Goal: Task Accomplishment & Management: Manage account settings

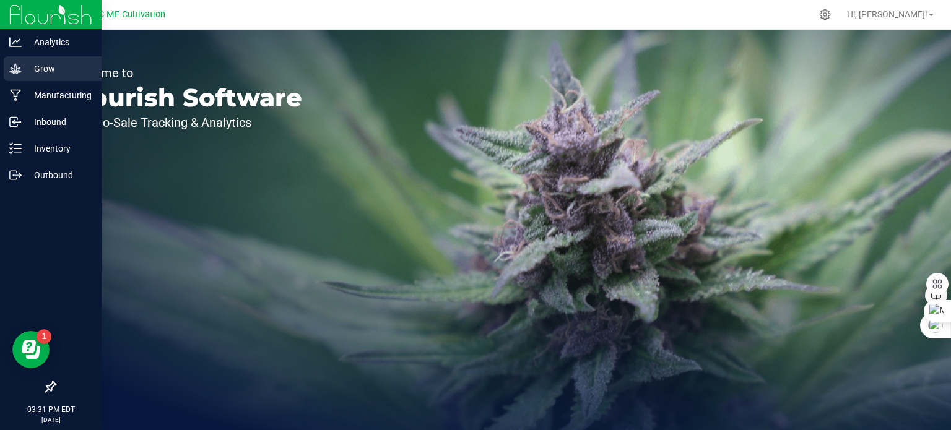
click at [47, 71] on p "Grow" at bounding box center [59, 68] width 74 height 15
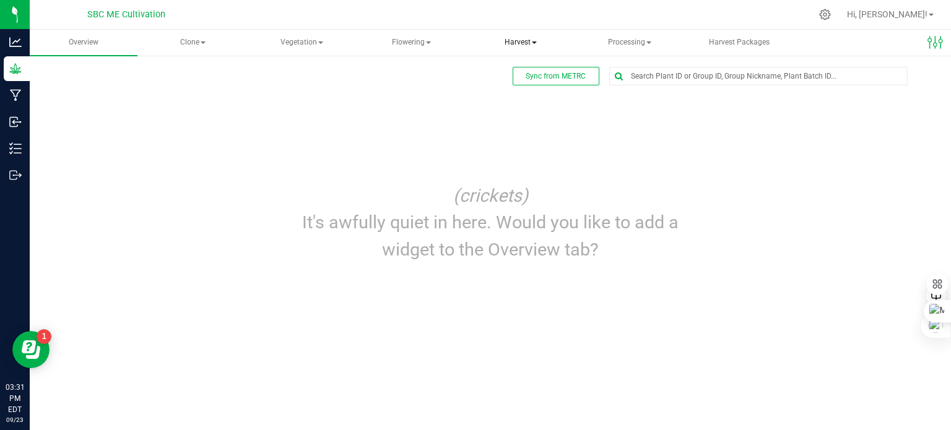
click at [535, 41] on span at bounding box center [534, 42] width 5 height 2
click at [524, 70] on span "Harvests" at bounding box center [517, 74] width 69 height 11
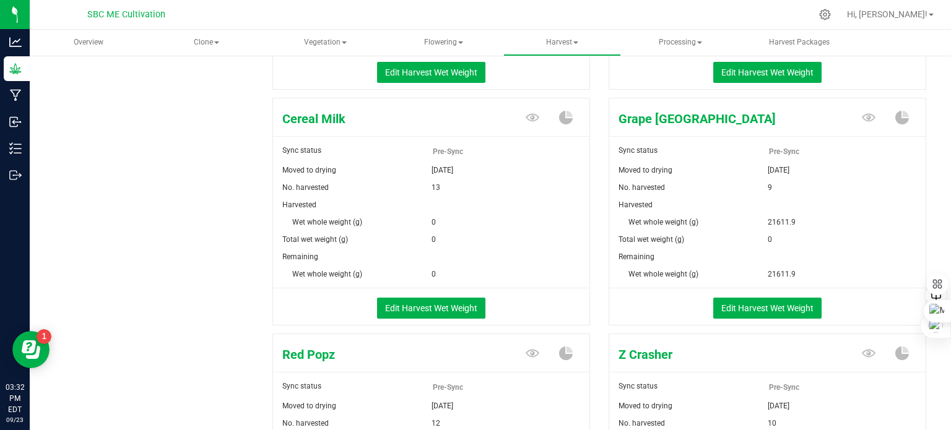
scroll to position [371, 0]
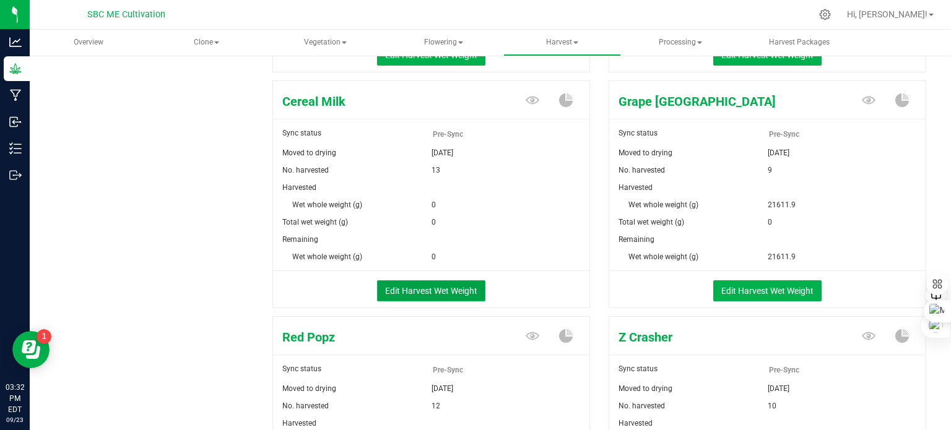
click at [426, 293] on button "Edit Harvest Wet Weight" at bounding box center [431, 290] width 108 height 21
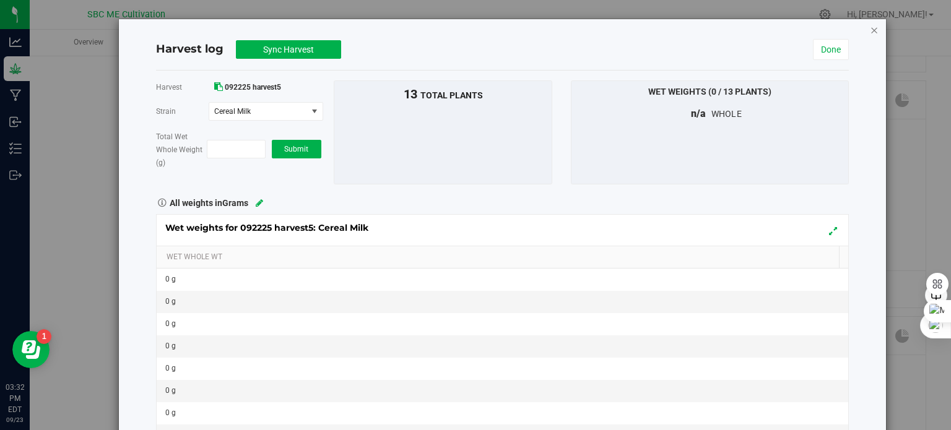
click at [870, 28] on icon "button" at bounding box center [874, 29] width 9 height 15
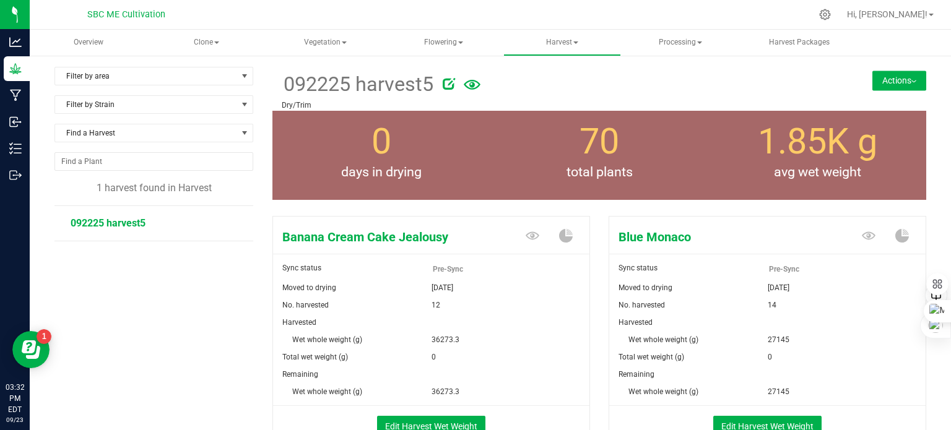
click at [900, 80] on button "Actions" at bounding box center [899, 81] width 54 height 20
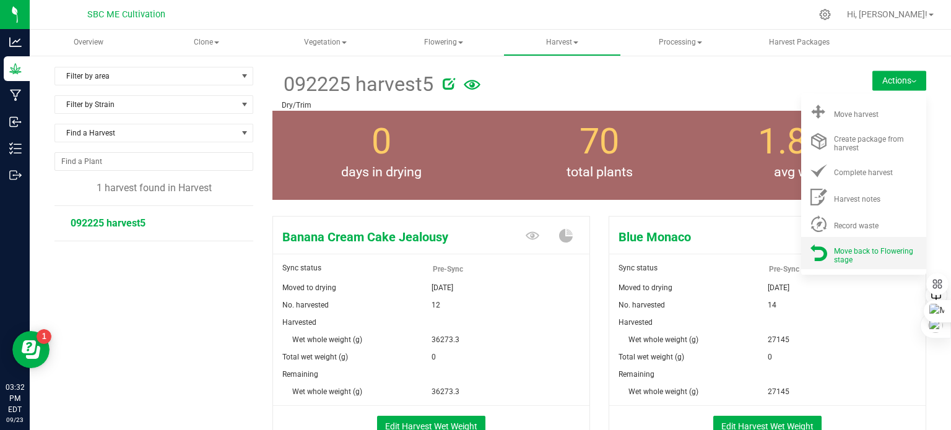
click at [857, 251] on span "Move back to Flowering stage" at bounding box center [873, 255] width 79 height 17
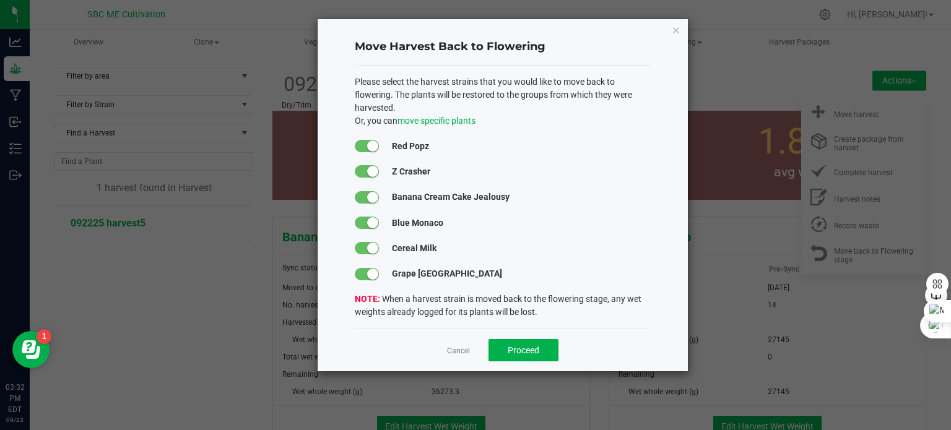
click at [364, 272] on span at bounding box center [367, 274] width 25 height 12
click at [363, 213] on div "Please select the harvest strains that you would like to move back to flowering…" at bounding box center [503, 198] width 296 height 244
click at [361, 220] on span at bounding box center [367, 223] width 25 height 12
click at [361, 191] on span at bounding box center [367, 197] width 25 height 12
click at [361, 165] on span at bounding box center [367, 171] width 25 height 12
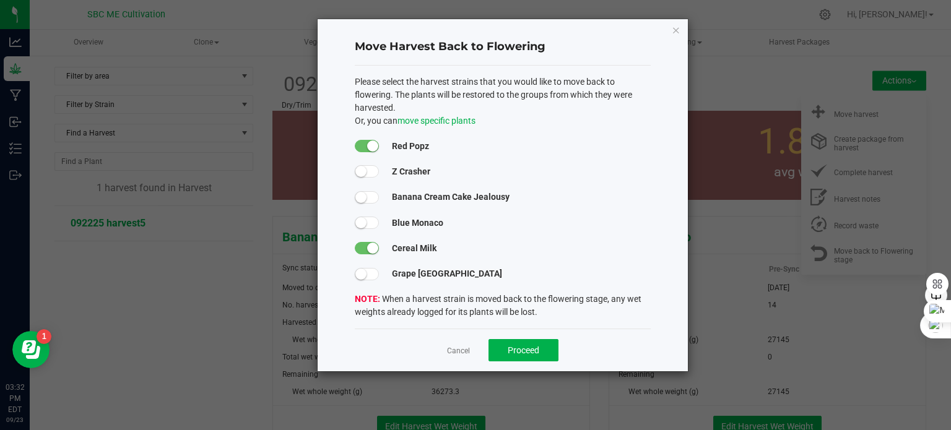
click at [363, 141] on span at bounding box center [367, 146] width 25 height 12
click at [532, 352] on span "Proceed" at bounding box center [524, 350] width 32 height 10
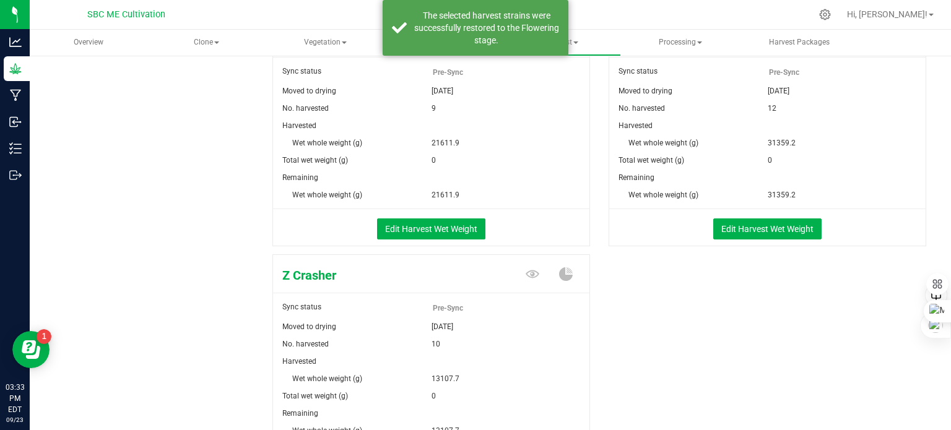
scroll to position [62, 0]
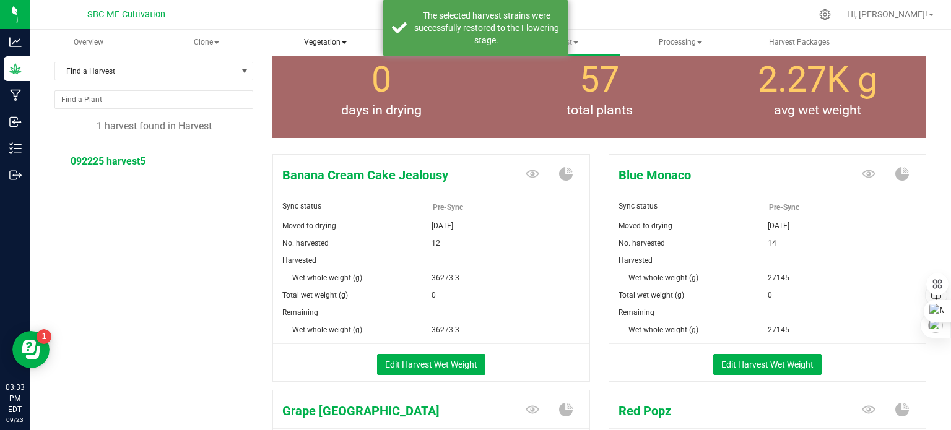
click at [357, 41] on span "Vegetation" at bounding box center [325, 42] width 116 height 25
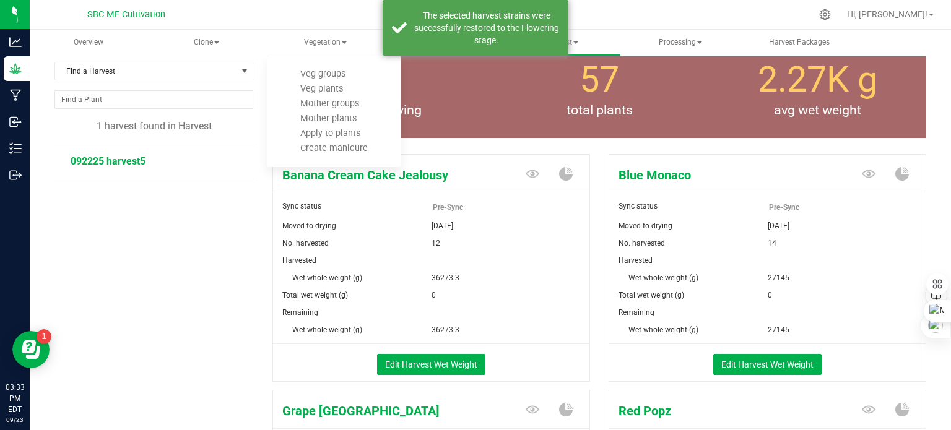
click at [617, 11] on div at bounding box center [516, 14] width 589 height 24
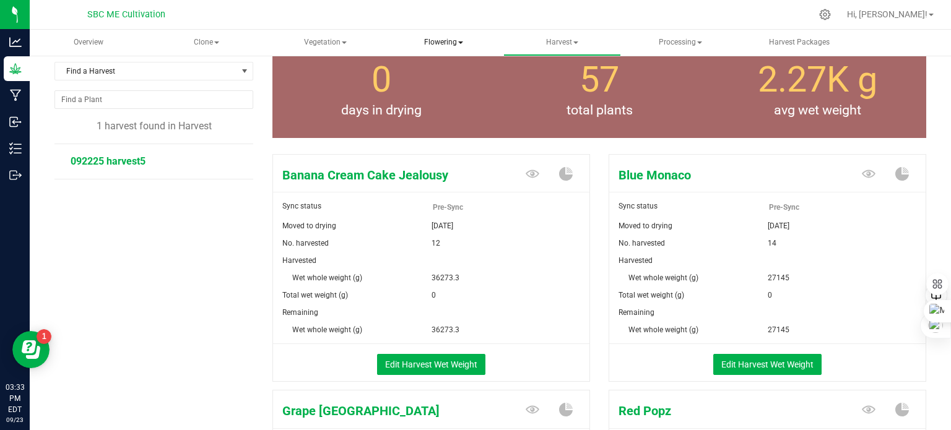
click at [464, 41] on span "Flowering" at bounding box center [444, 42] width 116 height 25
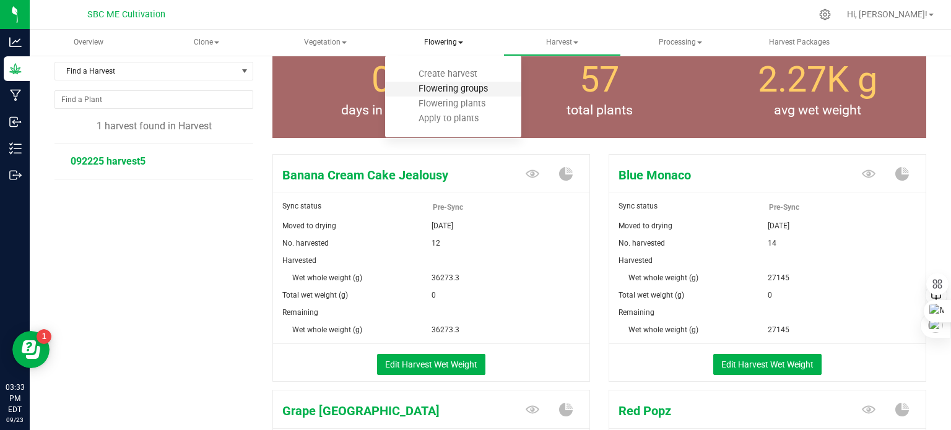
click at [454, 89] on span "Flowering groups" at bounding box center [453, 89] width 103 height 11
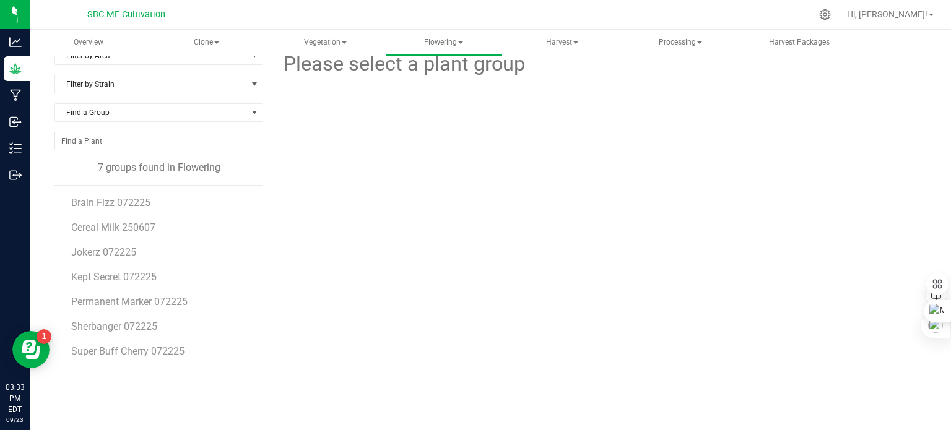
scroll to position [20, 0]
click at [114, 226] on span "Cereal Milk 250607" at bounding box center [114, 228] width 87 height 12
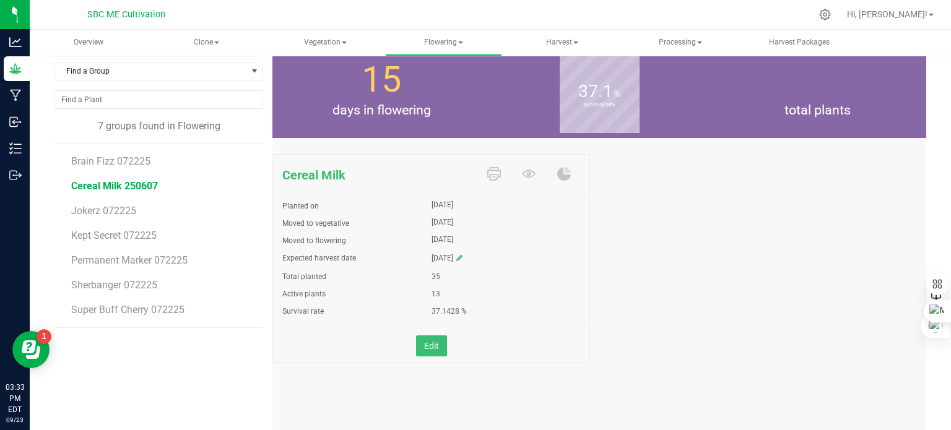
scroll to position [37, 0]
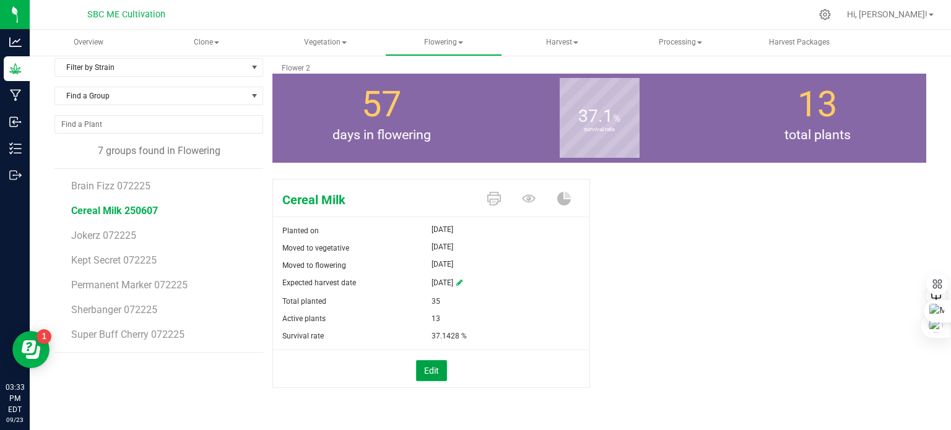
click at [431, 375] on button "Edit" at bounding box center [431, 370] width 31 height 21
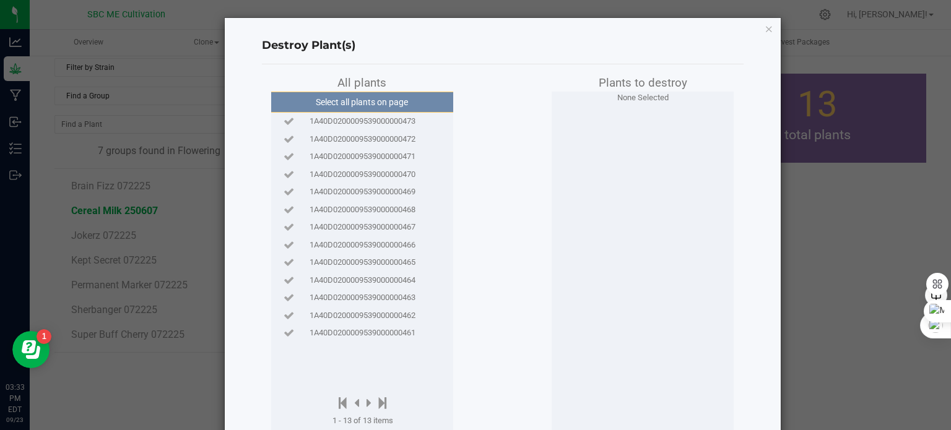
scroll to position [0, 0]
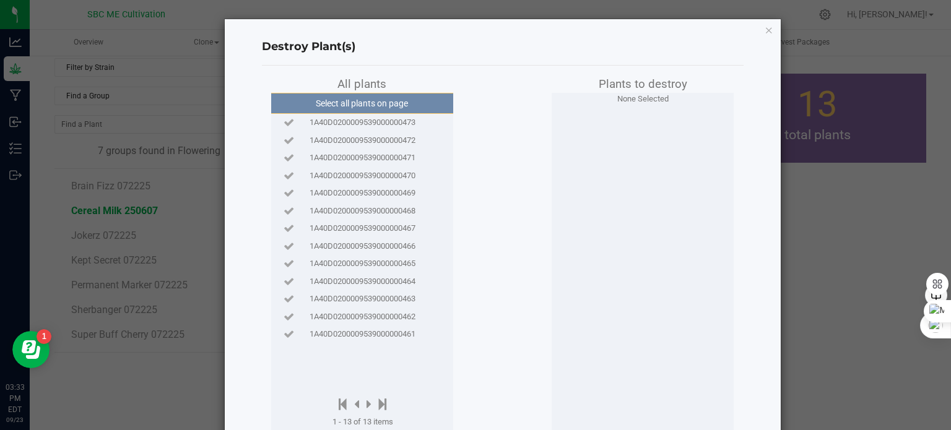
click at [417, 125] on div "1A40D0200009539000000473" at bounding box center [362, 122] width 176 height 12
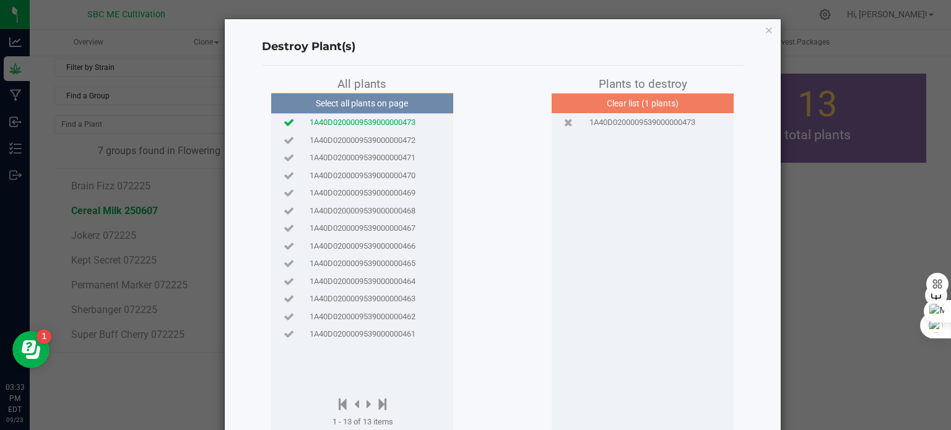
click at [401, 142] on span "1A40D0200009539000000472" at bounding box center [362, 140] width 106 height 12
click at [396, 155] on span "1A40D0200009539000000471" at bounding box center [362, 158] width 106 height 12
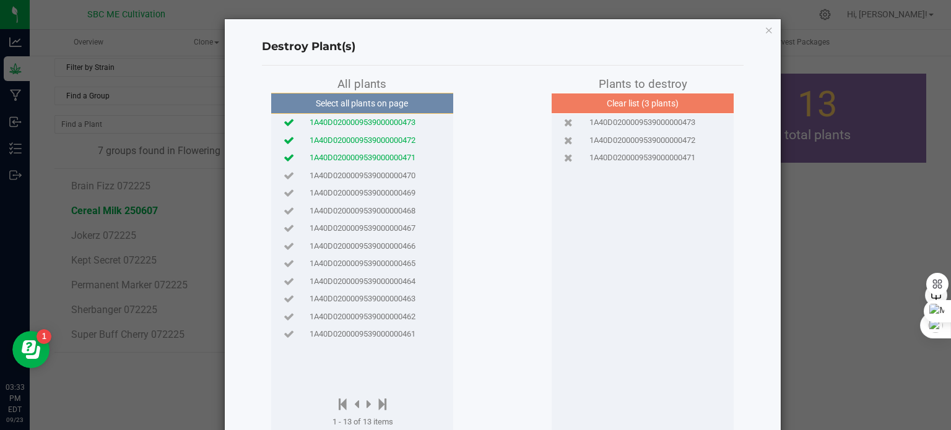
click at [387, 175] on span "1A40D0200009539000000470" at bounding box center [362, 176] width 106 height 12
drag, startPoint x: 384, startPoint y: 189, endPoint x: 381, endPoint y: 195, distance: 6.7
click at [384, 189] on span "1A40D0200009539000000469" at bounding box center [362, 193] width 106 height 12
click at [374, 210] on span "1A40D0200009539000000468" at bounding box center [362, 211] width 106 height 12
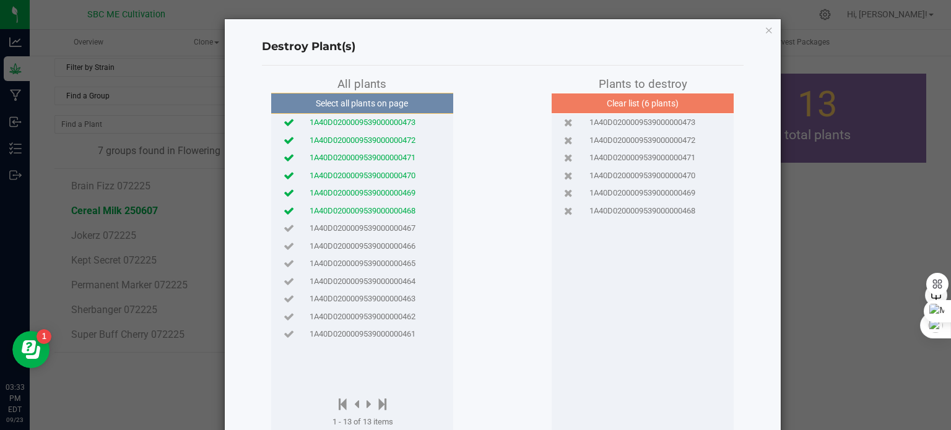
click at [371, 222] on div "1A40D0200009539000000467" at bounding box center [362, 229] width 176 height 18
drag, startPoint x: 368, startPoint y: 238, endPoint x: 368, endPoint y: 250, distance: 12.4
click at [368, 238] on div "1A40D0200009539000000466" at bounding box center [362, 246] width 176 height 18
click at [368, 263] on span "1A40D0200009539000000465" at bounding box center [362, 263] width 106 height 12
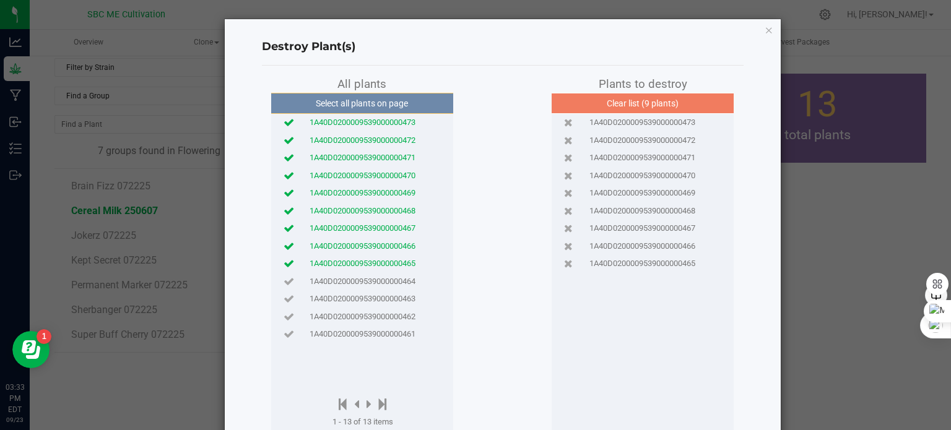
click at [364, 277] on span "1A40D0200009539000000464" at bounding box center [362, 281] width 106 height 12
click at [361, 296] on span "1A40D0200009539000000463" at bounding box center [362, 299] width 106 height 12
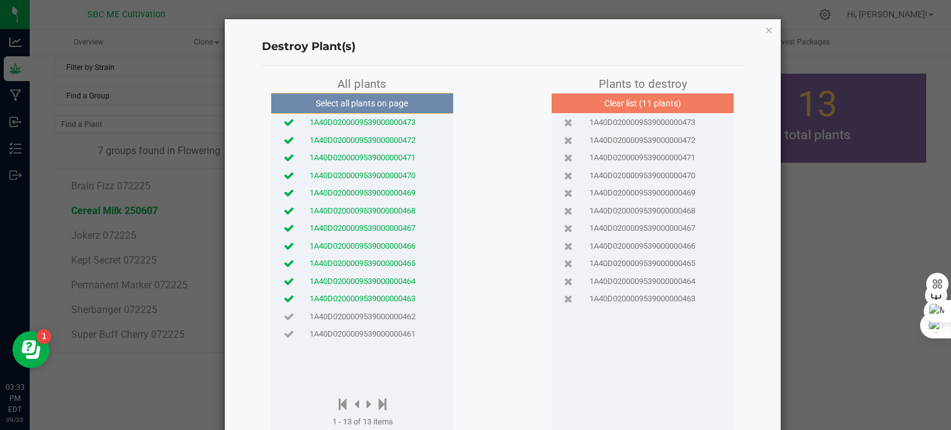
drag, startPoint x: 359, startPoint y: 309, endPoint x: 357, endPoint y: 317, distance: 8.3
click at [359, 311] on div "1A40D0200009539000000462" at bounding box center [362, 317] width 176 height 18
click at [356, 329] on span "1A40D0200009539000000461" at bounding box center [362, 334] width 106 height 12
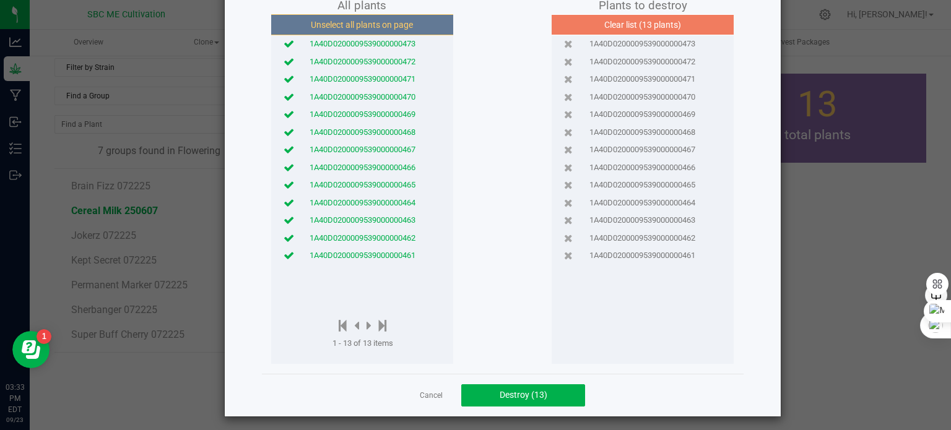
scroll to position [83, 0]
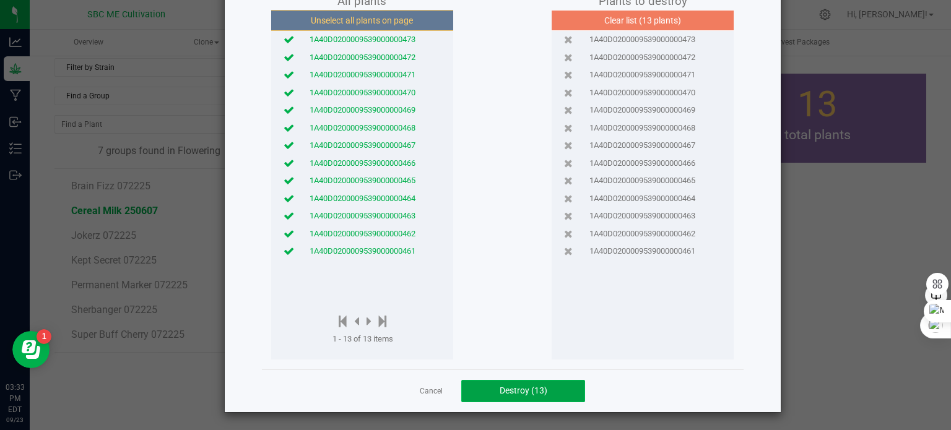
click at [522, 387] on span "Destroy (13)" at bounding box center [523, 391] width 48 height 10
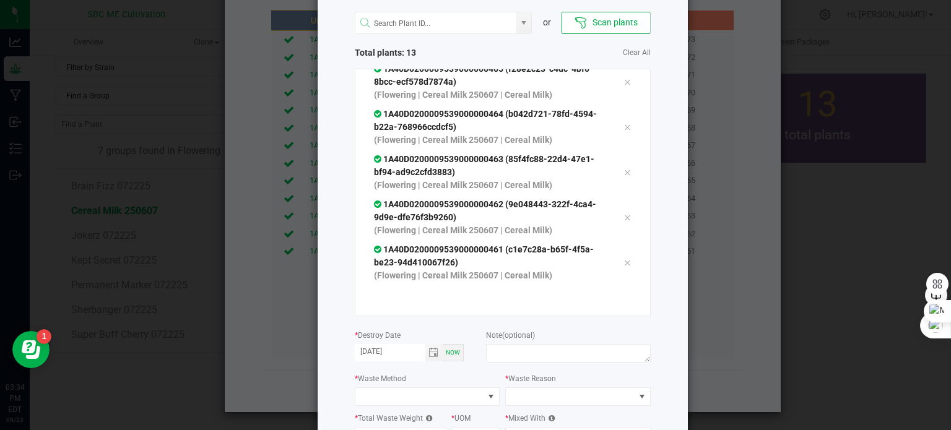
scroll to position [162, 0]
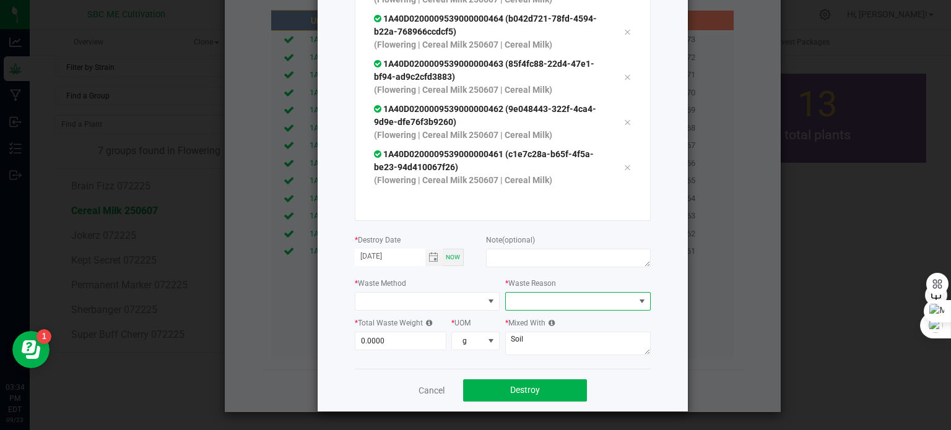
click at [547, 296] on span at bounding box center [570, 301] width 129 height 17
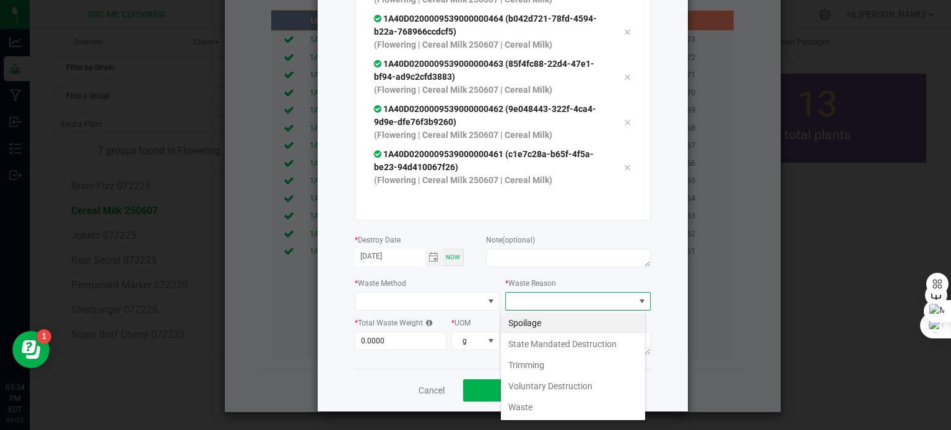
scroll to position [18, 145]
click at [573, 386] on li "Voluntary Destruction" at bounding box center [573, 386] width 144 height 21
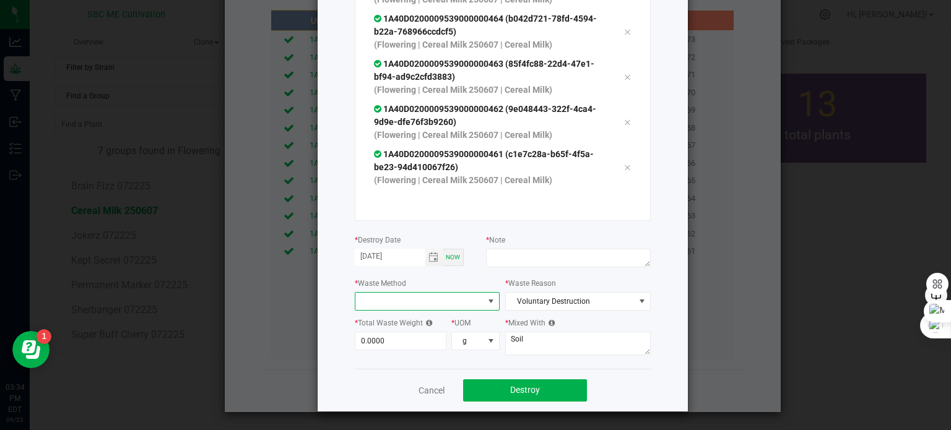
click at [387, 301] on span at bounding box center [419, 301] width 129 height 17
click at [394, 336] on li "Made Unusable & Recognizable" at bounding box center [422, 344] width 144 height 21
click at [557, 259] on textarea at bounding box center [568, 258] width 164 height 19
click at [423, 390] on link "Cancel" at bounding box center [431, 390] width 26 height 12
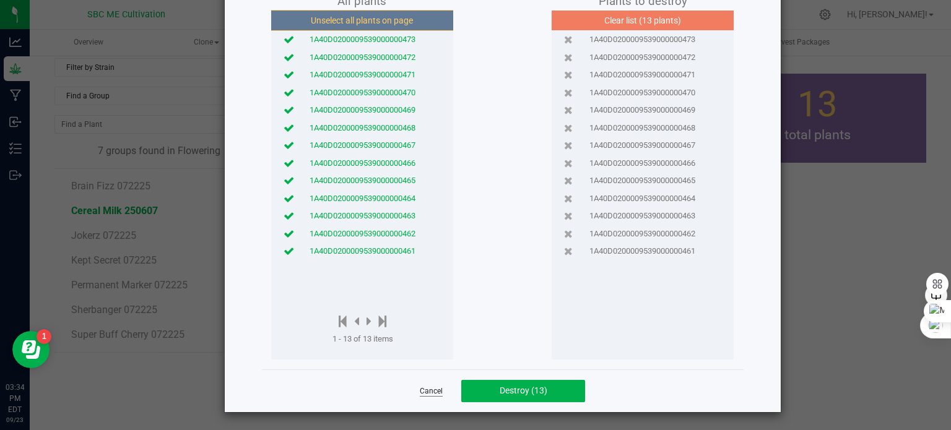
click at [422, 395] on link "Cancel" at bounding box center [431, 391] width 23 height 11
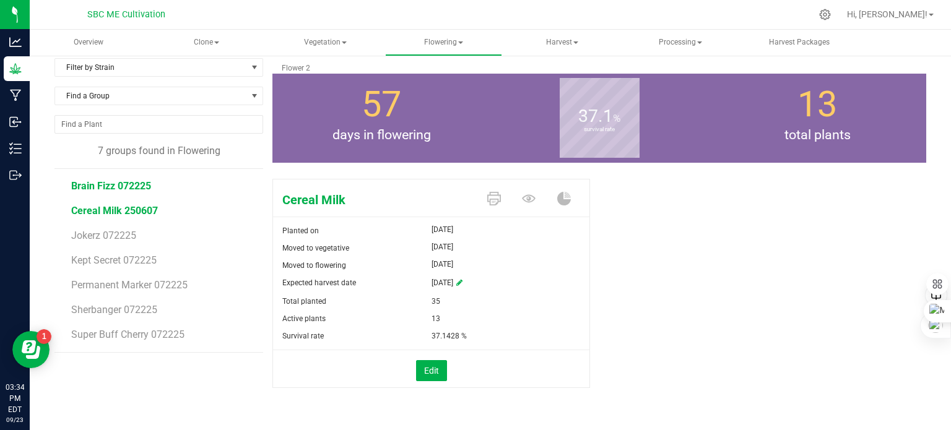
click at [122, 185] on span "Brain Fizz 072225" at bounding box center [111, 186] width 80 height 12
click at [114, 230] on span "Jokerz 072225" at bounding box center [104, 236] width 67 height 12
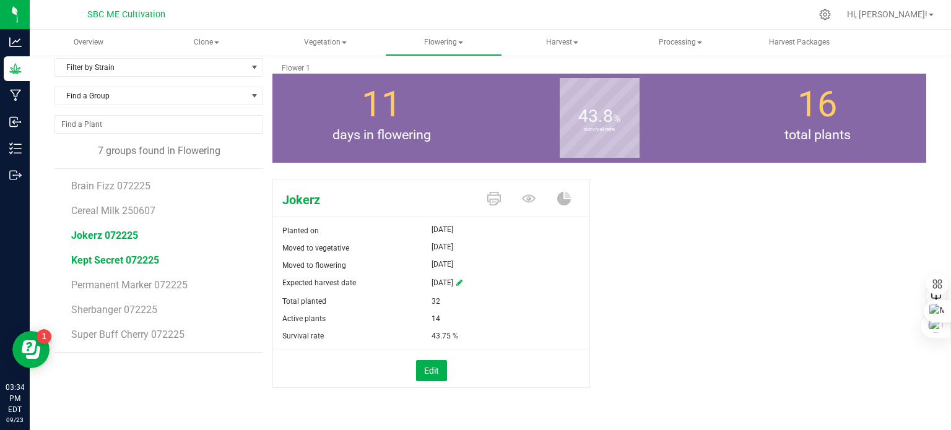
click at [116, 259] on span "Kept Secret 072225" at bounding box center [115, 260] width 88 height 12
click at [114, 305] on span "Sherbanger 072225" at bounding box center [115, 310] width 89 height 12
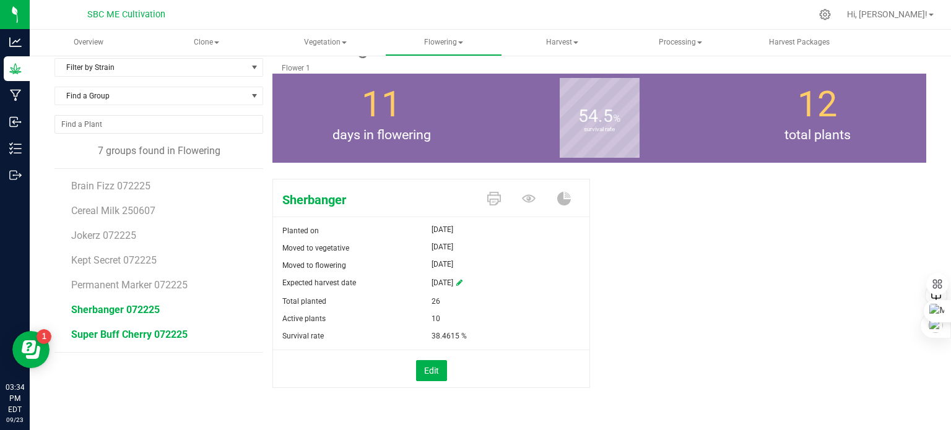
click at [114, 333] on span "Super Buff Cherry 072225" at bounding box center [129, 335] width 116 height 12
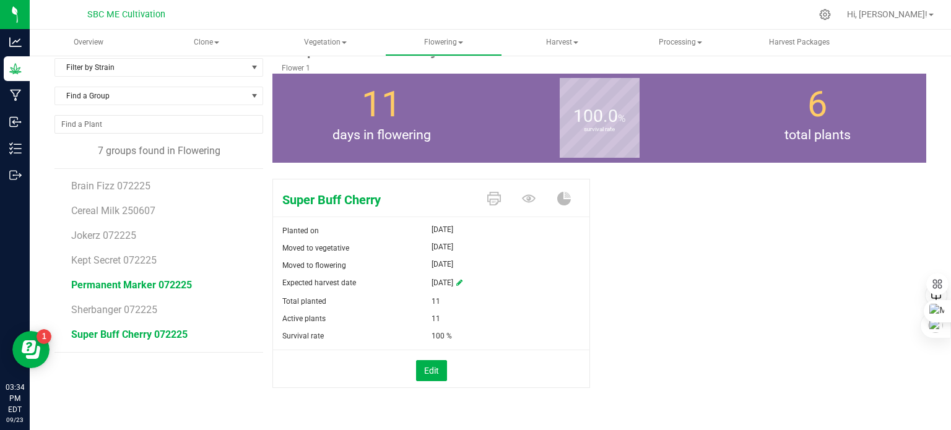
click at [131, 289] on span "Permanent Marker 072225" at bounding box center [131, 285] width 121 height 12
click at [136, 209] on span "Cereal Milk 250607" at bounding box center [114, 211] width 87 height 12
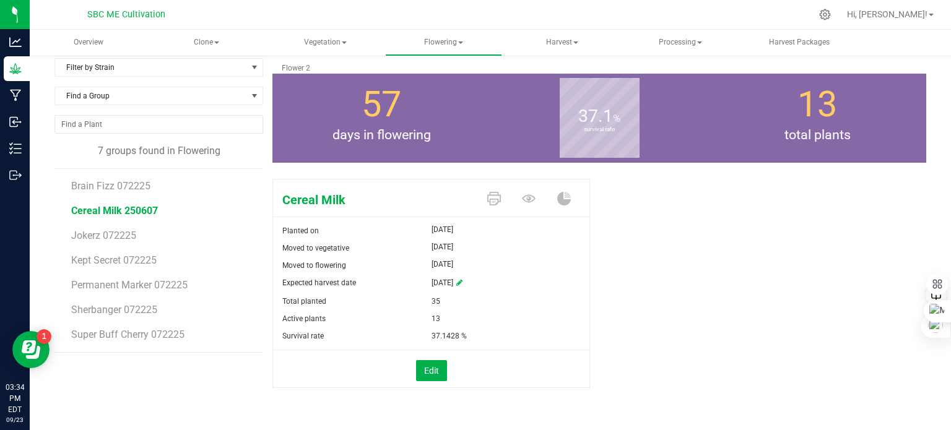
click at [145, 210] on span "Cereal Milk 250607" at bounding box center [114, 211] width 87 height 12
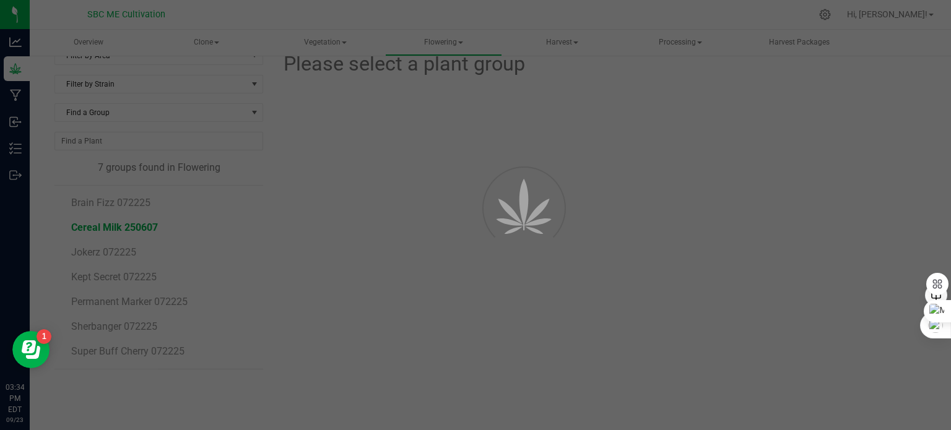
scroll to position [20, 0]
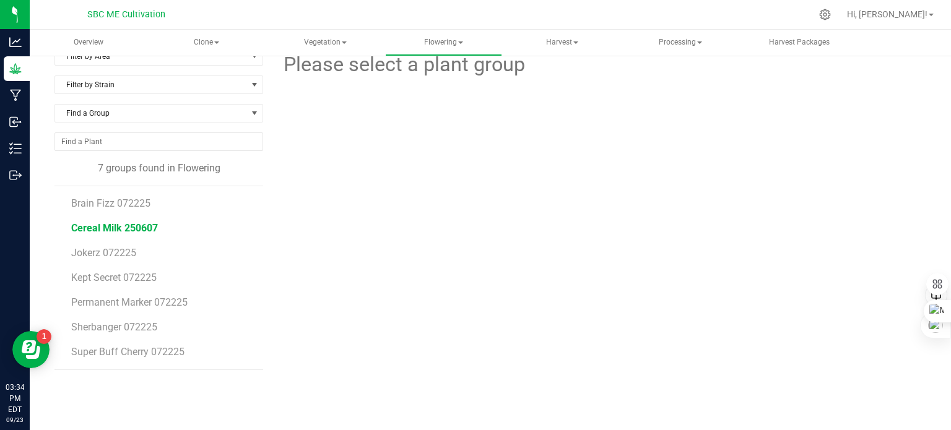
click at [149, 227] on span "Cereal Milk 250607" at bounding box center [114, 228] width 87 height 12
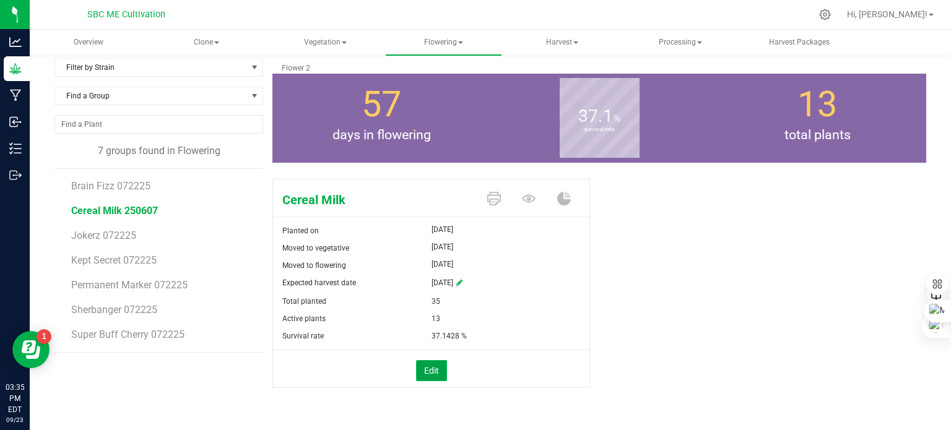
click at [431, 371] on button "Edit" at bounding box center [431, 370] width 31 height 21
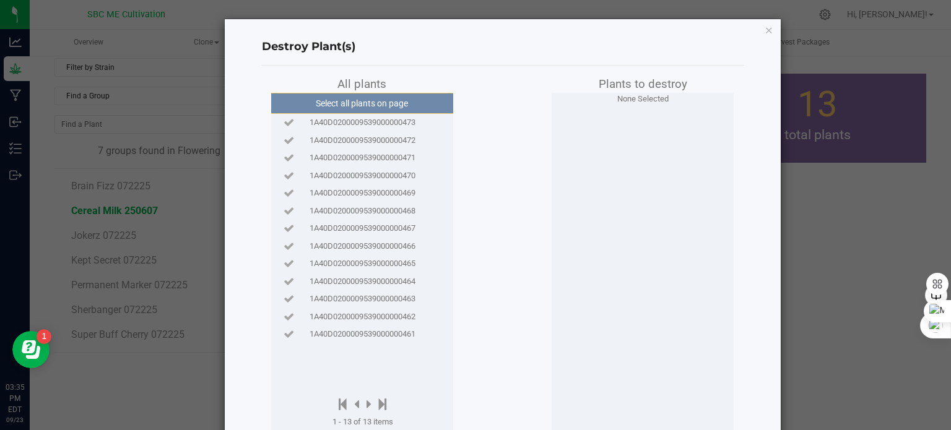
click at [407, 126] on span "1A40D0200009539000000473" at bounding box center [362, 122] width 106 height 12
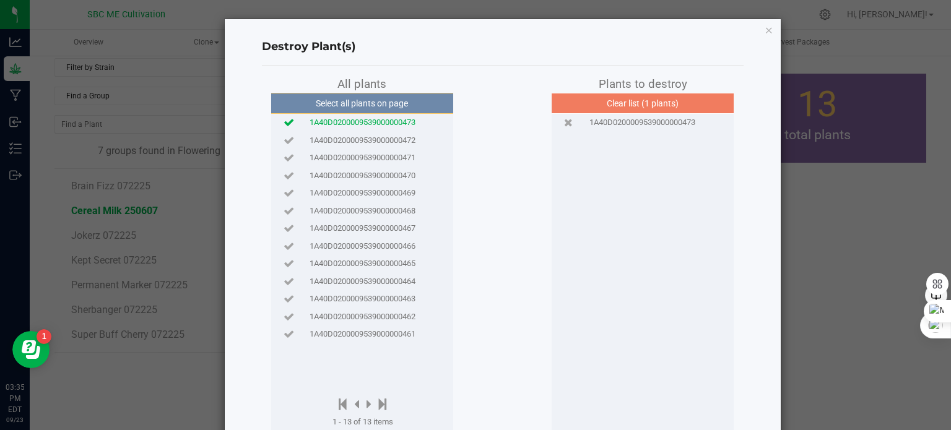
click at [399, 138] on span "1A40D0200009539000000472" at bounding box center [362, 140] width 106 height 12
click at [397, 157] on span "1A40D0200009539000000471" at bounding box center [362, 158] width 106 height 12
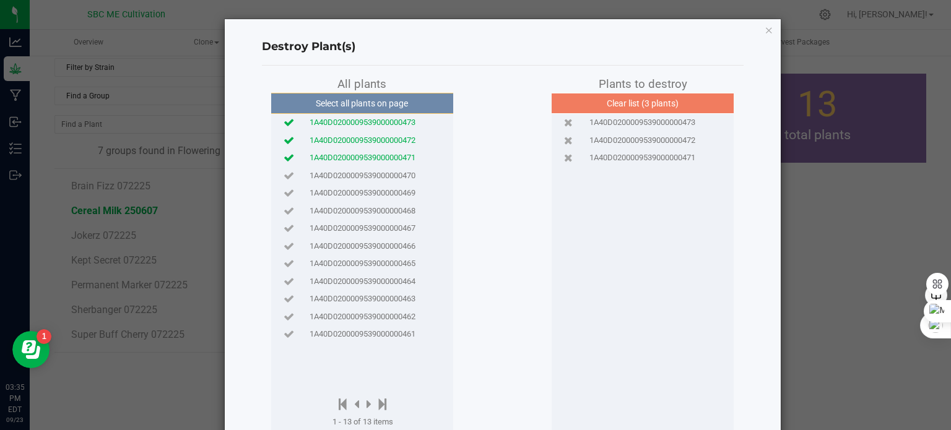
click at [395, 173] on span "1A40D0200009539000000470" at bounding box center [362, 176] width 106 height 12
click at [393, 195] on span "1A40D0200009539000000469" at bounding box center [362, 193] width 106 height 12
click at [396, 209] on span "1A40D0200009539000000468" at bounding box center [362, 211] width 106 height 12
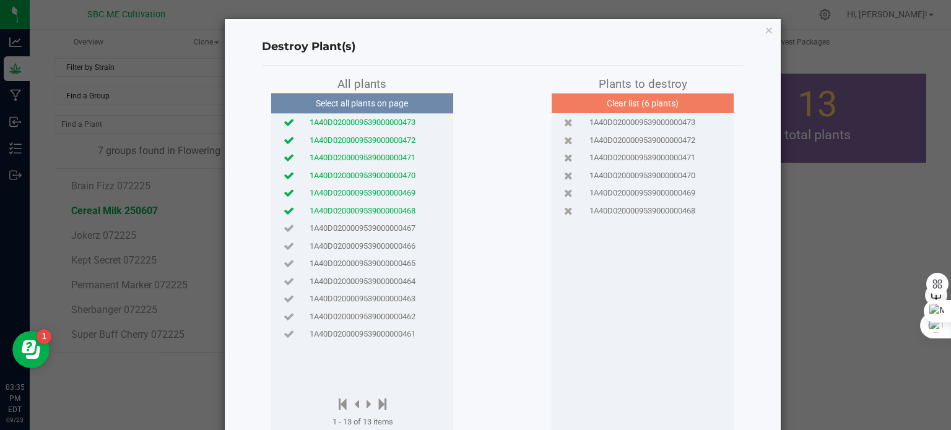
click at [394, 228] on span "1A40D0200009539000000467" at bounding box center [362, 228] width 106 height 12
drag, startPoint x: 393, startPoint y: 243, endPoint x: 394, endPoint y: 249, distance: 6.2
click at [394, 247] on span "1A40D0200009539000000466" at bounding box center [362, 246] width 106 height 12
drag, startPoint x: 394, startPoint y: 261, endPoint x: 394, endPoint y: 270, distance: 9.3
click at [394, 264] on span "1A40D0200009539000000465" at bounding box center [362, 263] width 106 height 12
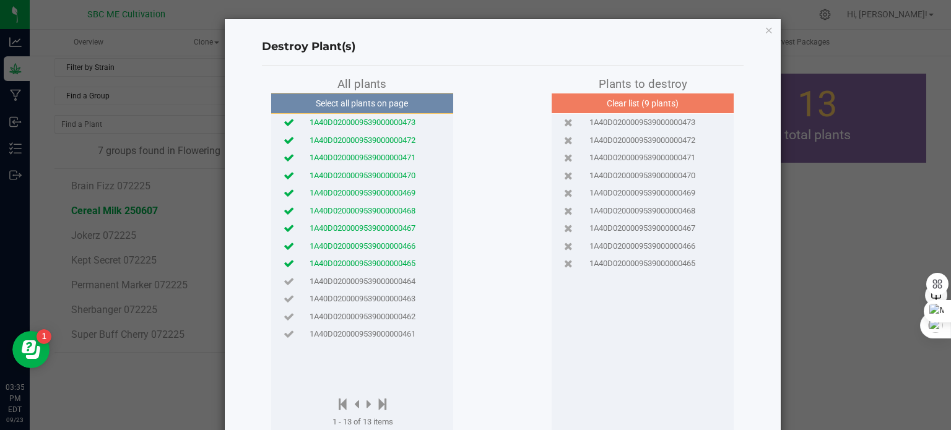
click at [394, 283] on div "1A40D0200009539000000464" at bounding box center [362, 281] width 176 height 18
click at [391, 299] on span "1A40D0200009539000000463" at bounding box center [362, 299] width 106 height 12
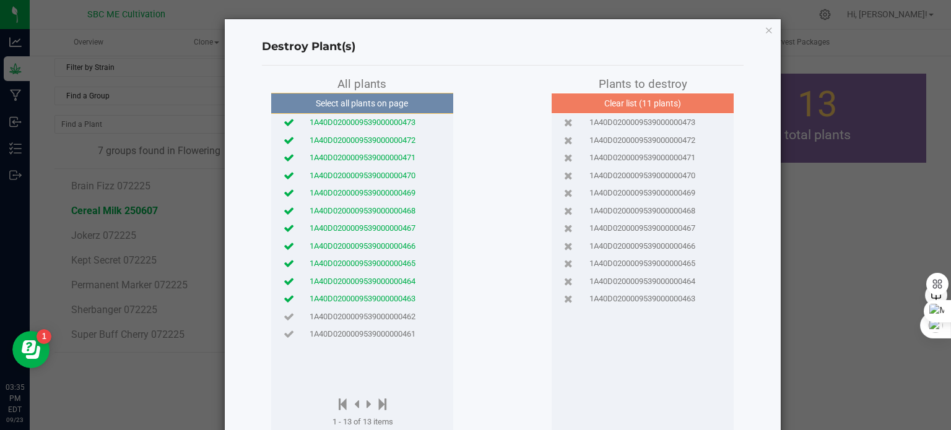
click at [386, 314] on span "1A40D0200009539000000462" at bounding box center [362, 317] width 106 height 12
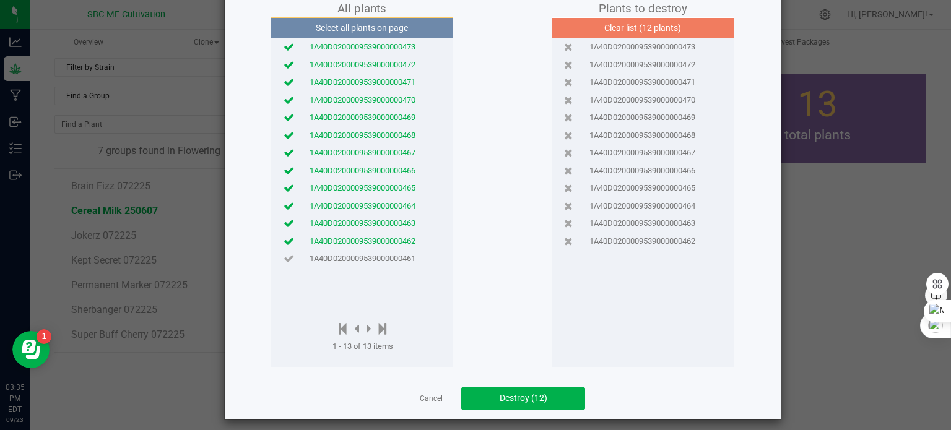
scroll to position [83, 0]
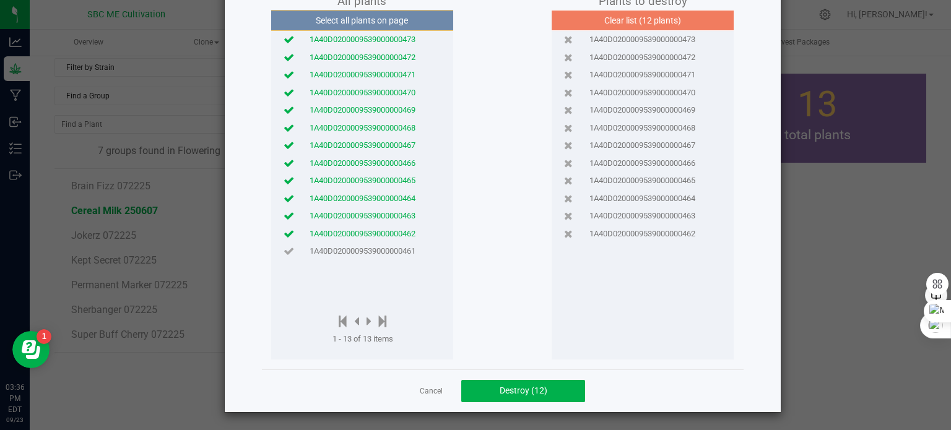
click at [354, 250] on span "1A40D0200009539000000461" at bounding box center [362, 251] width 106 height 12
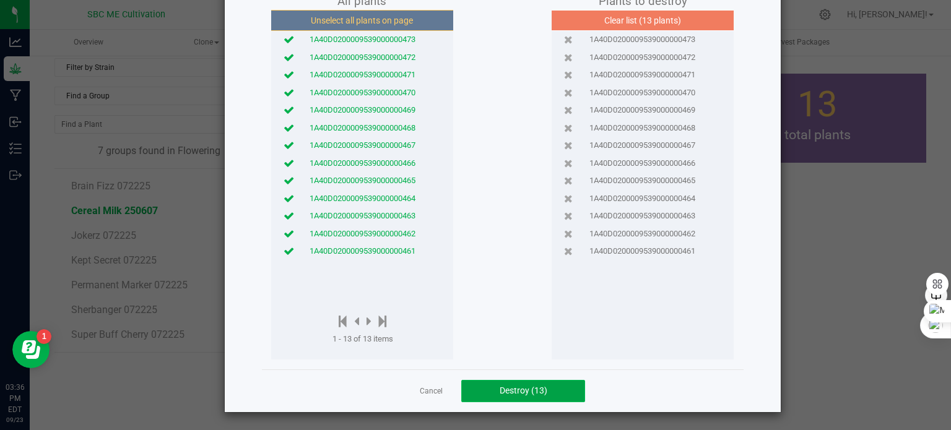
click at [512, 389] on span "Destroy (13)" at bounding box center [523, 391] width 48 height 10
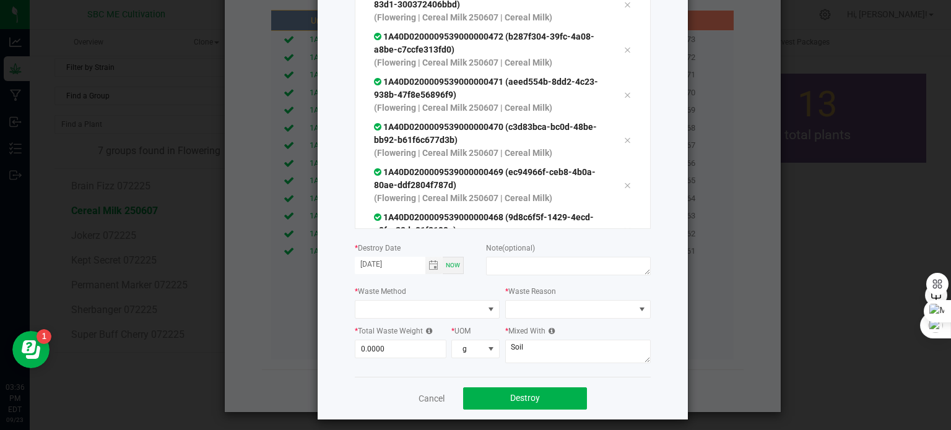
scroll to position [162, 0]
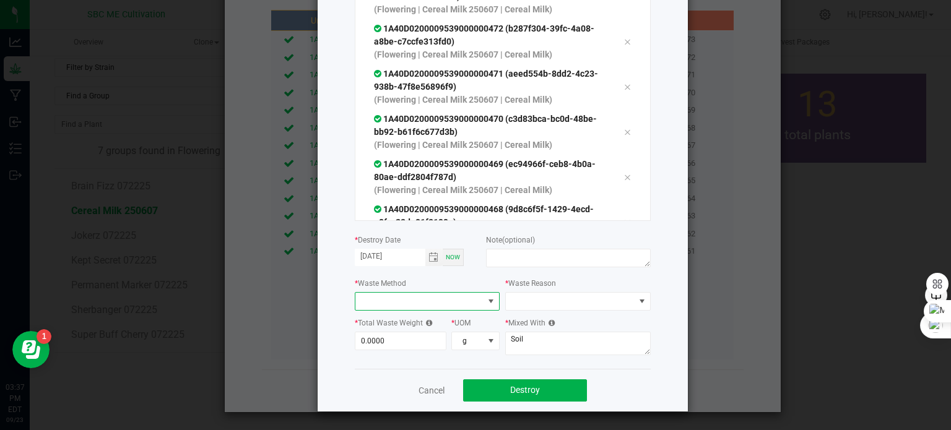
click at [449, 307] on span at bounding box center [419, 301] width 129 height 17
click at [357, 373] on div "Cancel Destroy" at bounding box center [503, 390] width 296 height 43
click at [550, 348] on textarea "Soil" at bounding box center [577, 344] width 145 height 24
drag, startPoint x: 547, startPoint y: 363, endPoint x: 541, endPoint y: 327, distance: 36.4
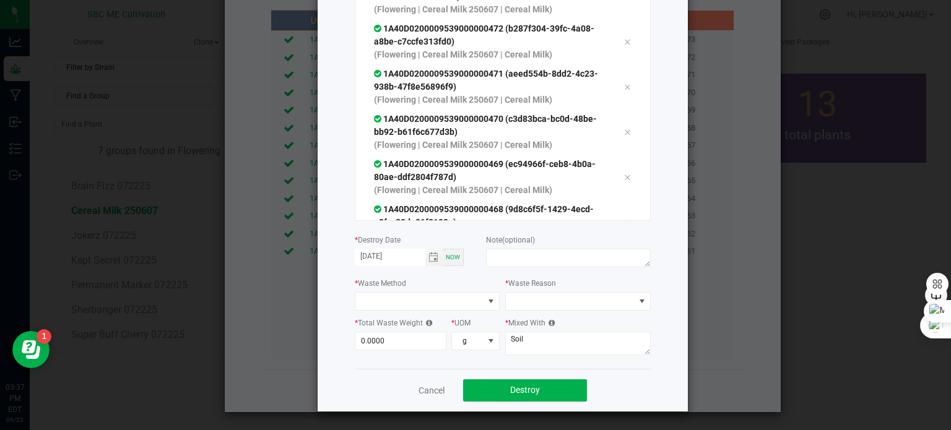
click at [548, 363] on div "or Scan plants Total plants: 13 Clear All 1A40D0200009539000000473 (8de539d2-30…" at bounding box center [503, 136] width 296 height 465
click at [534, 299] on span at bounding box center [570, 301] width 129 height 17
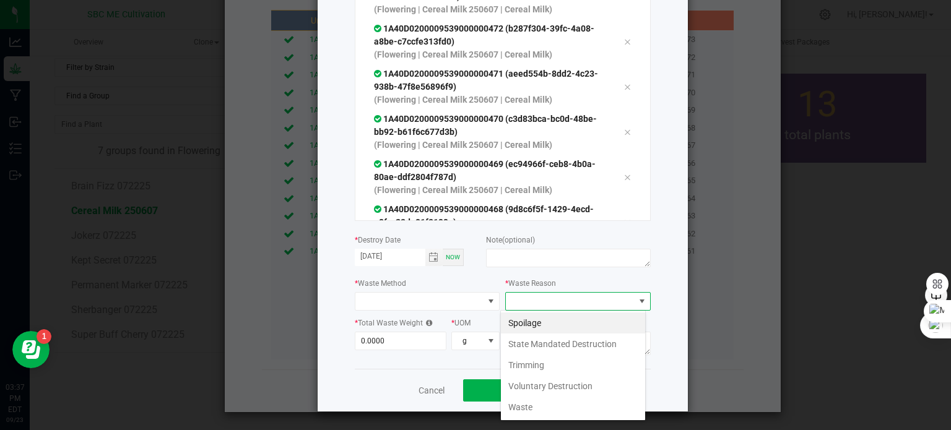
click at [384, 378] on div "Cancel Destroy" at bounding box center [503, 390] width 296 height 43
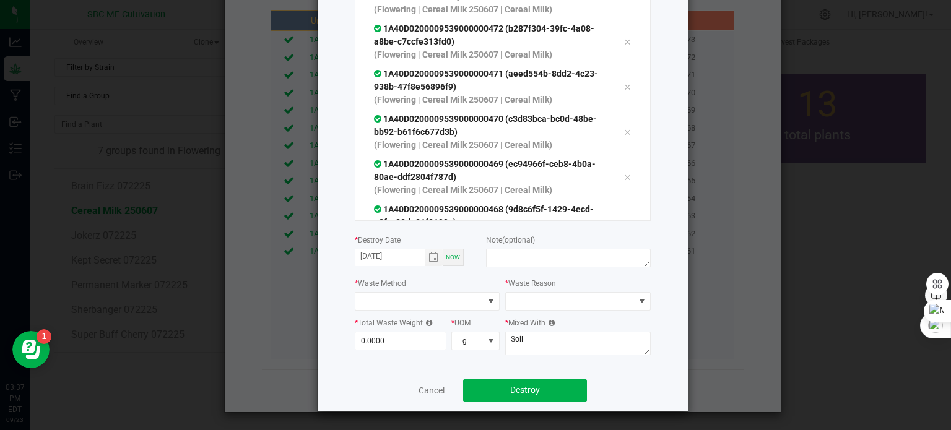
drag, startPoint x: 423, startPoint y: 389, endPoint x: 412, endPoint y: 378, distance: 16.6
click at [423, 390] on link "Cancel" at bounding box center [431, 390] width 26 height 12
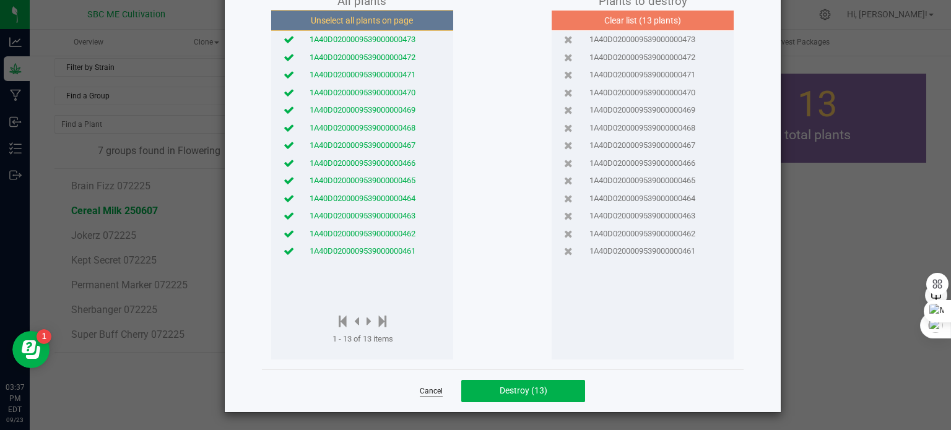
click at [422, 389] on link "Cancel" at bounding box center [431, 391] width 23 height 11
